Goal: Information Seeking & Learning: Learn about a topic

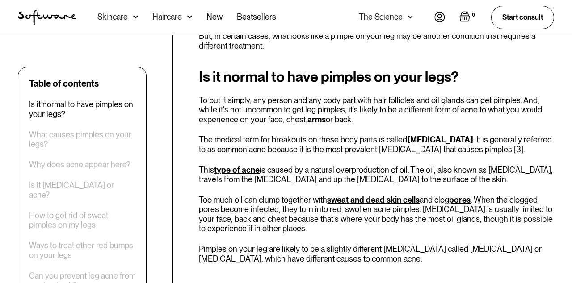
scroll to position [424, 0]
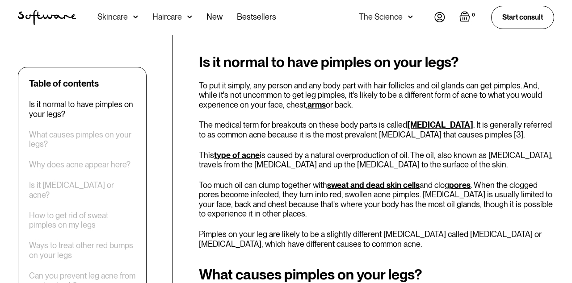
drag, startPoint x: 256, startPoint y: 108, endPoint x: 260, endPoint y: 116, distance: 8.4
click at [256, 110] on div "Is it normal to have pimples on your legs? To put it simply, any person and any…" at bounding box center [376, 151] width 355 height 195
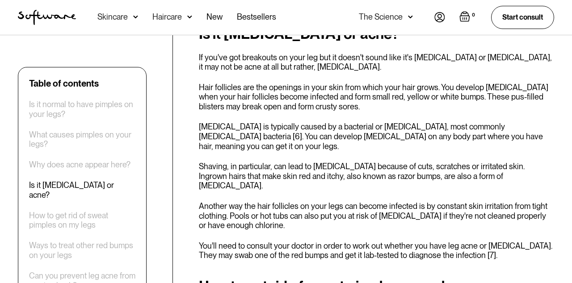
scroll to position [1084, 0]
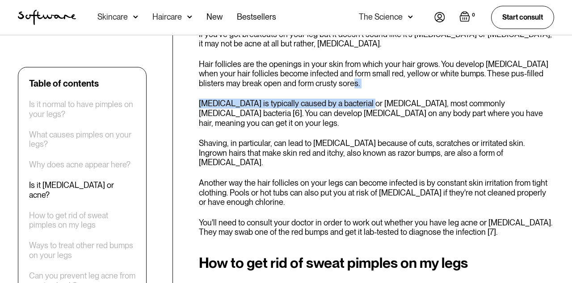
drag, startPoint x: 357, startPoint y: 67, endPoint x: 352, endPoint y: 79, distance: 13.8
click at [352, 79] on div "Is it [MEDICAL_DATA] or acne? If you've got breakouts on your leg but it doesn'…" at bounding box center [376, 120] width 355 height 235
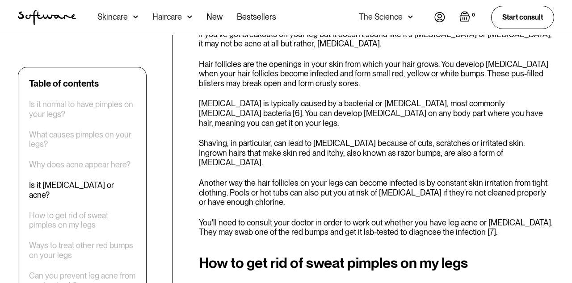
click at [395, 99] on p "[MEDICAL_DATA] is typically caused by a bacterial or [MEDICAL_DATA], most commo…" at bounding box center [376, 113] width 355 height 29
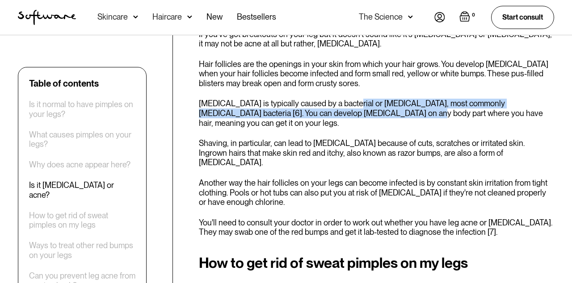
drag, startPoint x: 339, startPoint y: 75, endPoint x: 332, endPoint y: 93, distance: 19.7
click at [332, 93] on div "Is it [MEDICAL_DATA] or acne? If you've got breakouts on your leg but it doesn'…" at bounding box center [376, 120] width 355 height 235
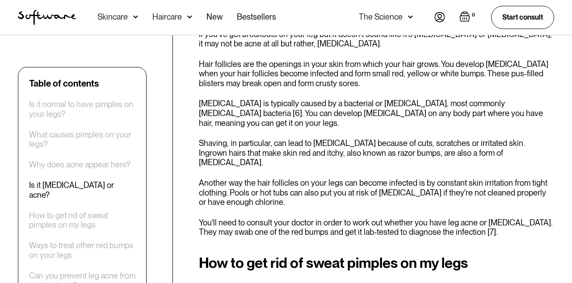
click at [355, 107] on div "Is it [MEDICAL_DATA] or acne? If you've got breakouts on your leg but it doesn'…" at bounding box center [376, 120] width 355 height 235
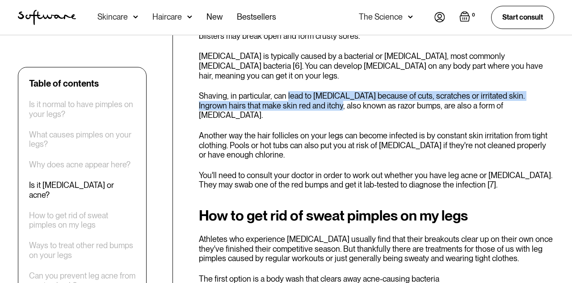
drag, startPoint x: 288, startPoint y: 71, endPoint x: 283, endPoint y: 79, distance: 9.8
click at [283, 91] on p "Shaving, in particular, can lead to [MEDICAL_DATA] because of cuts, scratches o…" at bounding box center [376, 105] width 355 height 29
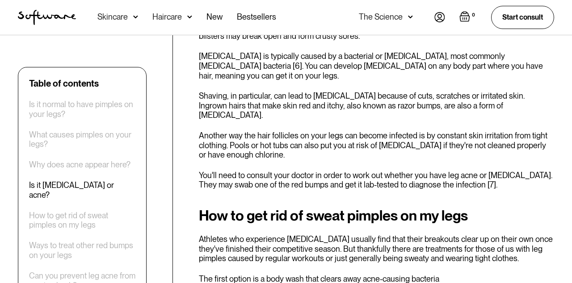
click at [301, 85] on div "Is it [MEDICAL_DATA] or acne? If you've got breakouts on your leg but it doesn'…" at bounding box center [376, 72] width 355 height 235
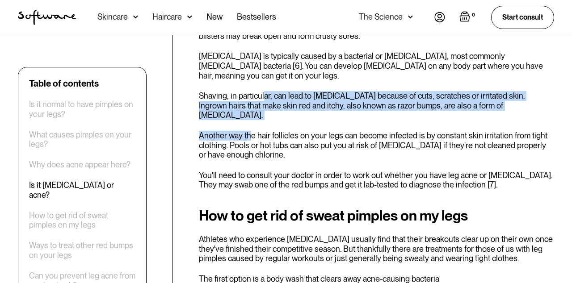
drag, startPoint x: 263, startPoint y: 64, endPoint x: 251, endPoint y: 96, distance: 33.3
click at [251, 96] on div "Is it [MEDICAL_DATA] or acne? If you've got breakouts on your leg but it doesn'…" at bounding box center [376, 72] width 355 height 235
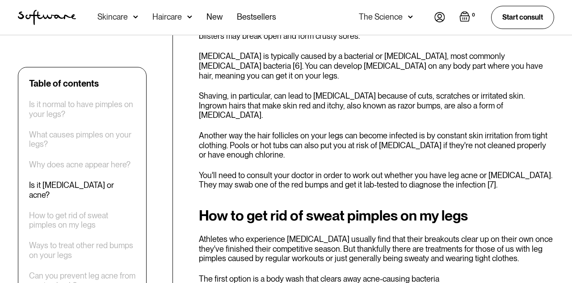
click at [342, 131] on p "Another way the hair follicles on your legs can become infected is by constant …" at bounding box center [376, 145] width 355 height 29
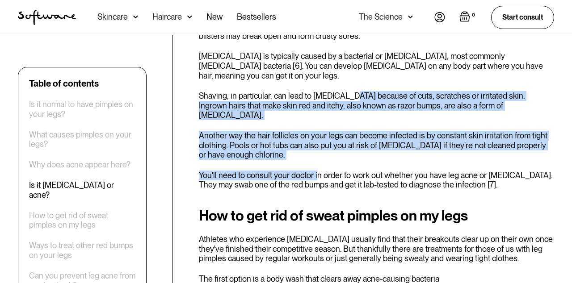
drag, startPoint x: 336, startPoint y: 65, endPoint x: 355, endPoint y: 126, distance: 64.1
click at [316, 131] on div "Is it [MEDICAL_DATA] or acne? If you've got breakouts on your leg but it doesn'…" at bounding box center [376, 72] width 355 height 235
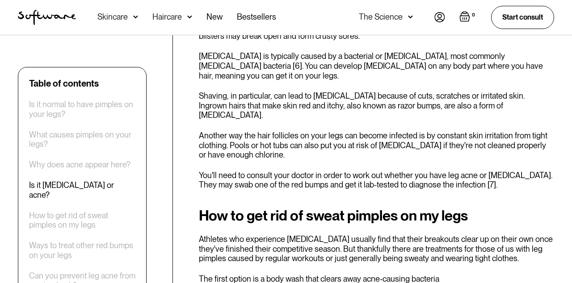
click at [370, 127] on div "Is it [MEDICAL_DATA] or acne? If you've got breakouts on your leg but it doesn'…" at bounding box center [376, 72] width 355 height 235
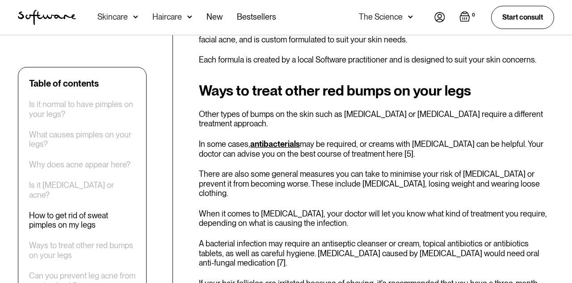
scroll to position [1226, 0]
